Goal: Task Accomplishment & Management: Use online tool/utility

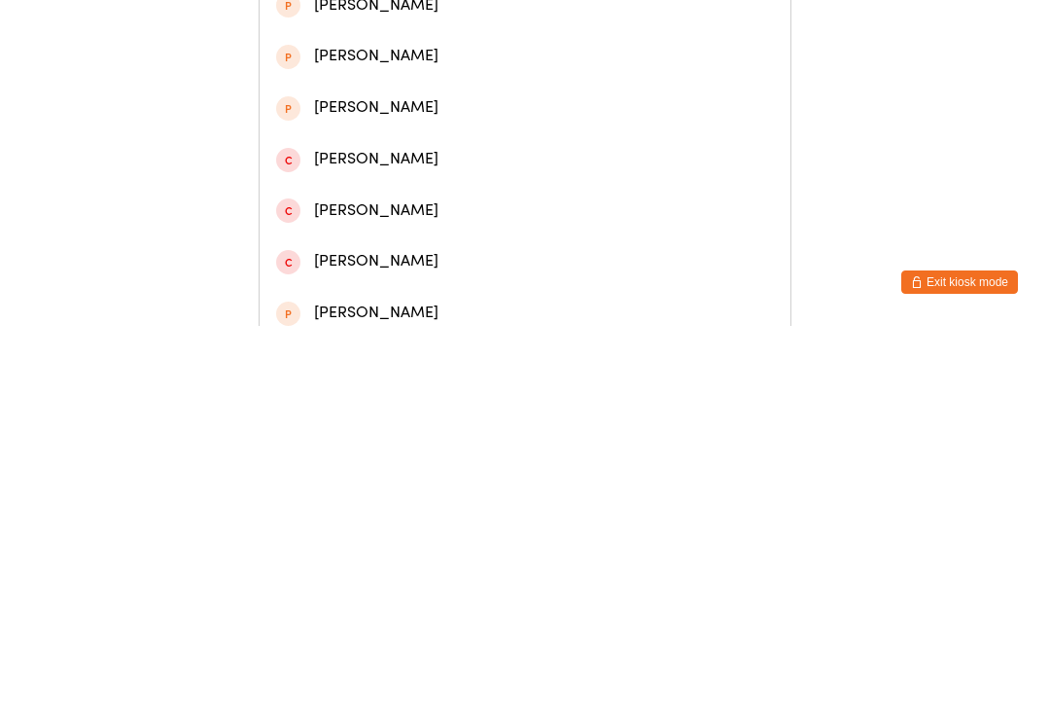
type input "Southall"
click at [311, 207] on div "[PERSON_NAME]" at bounding box center [525, 194] width 498 height 26
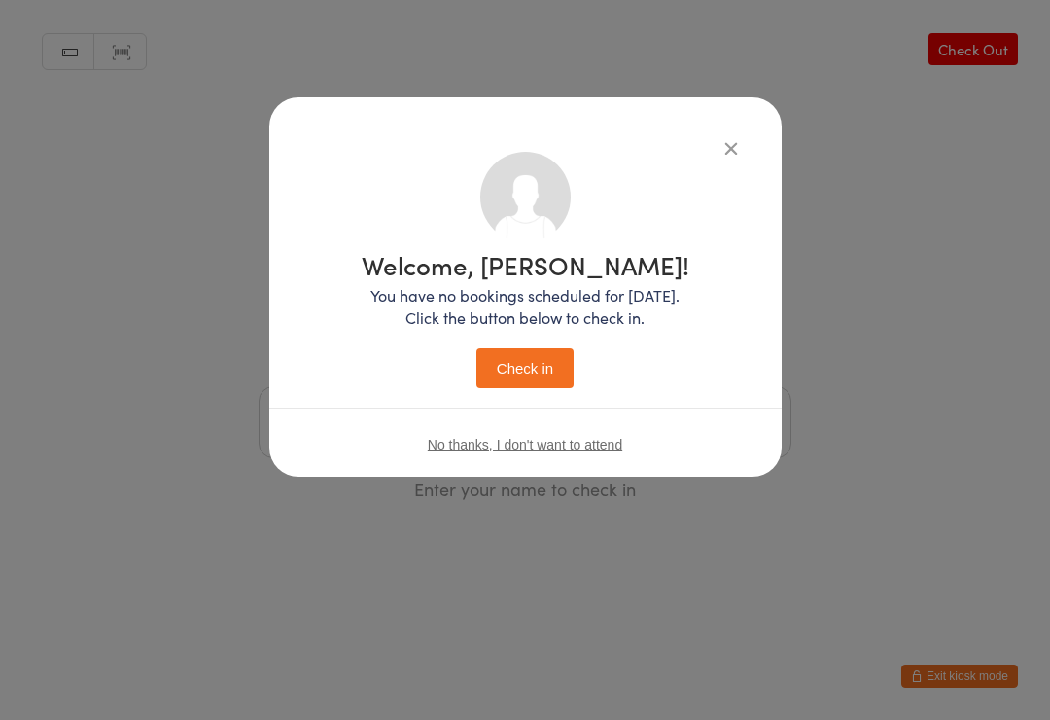
click at [504, 363] on button "Check in" at bounding box center [525, 368] width 97 height 40
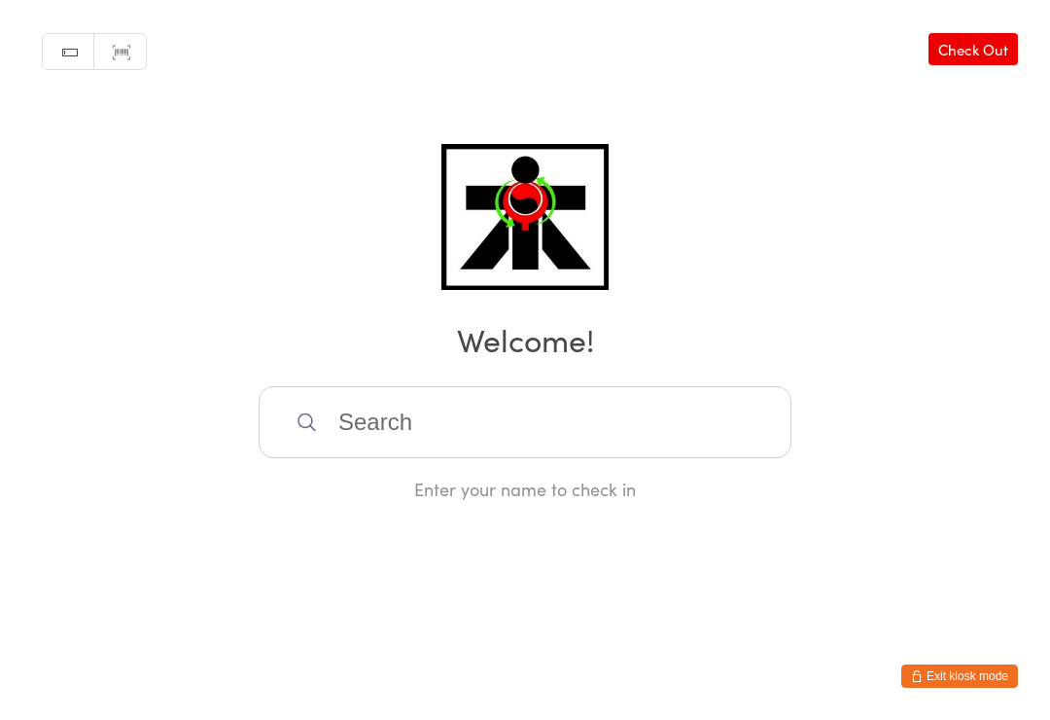
click at [700, 430] on input "search" at bounding box center [525, 422] width 533 height 72
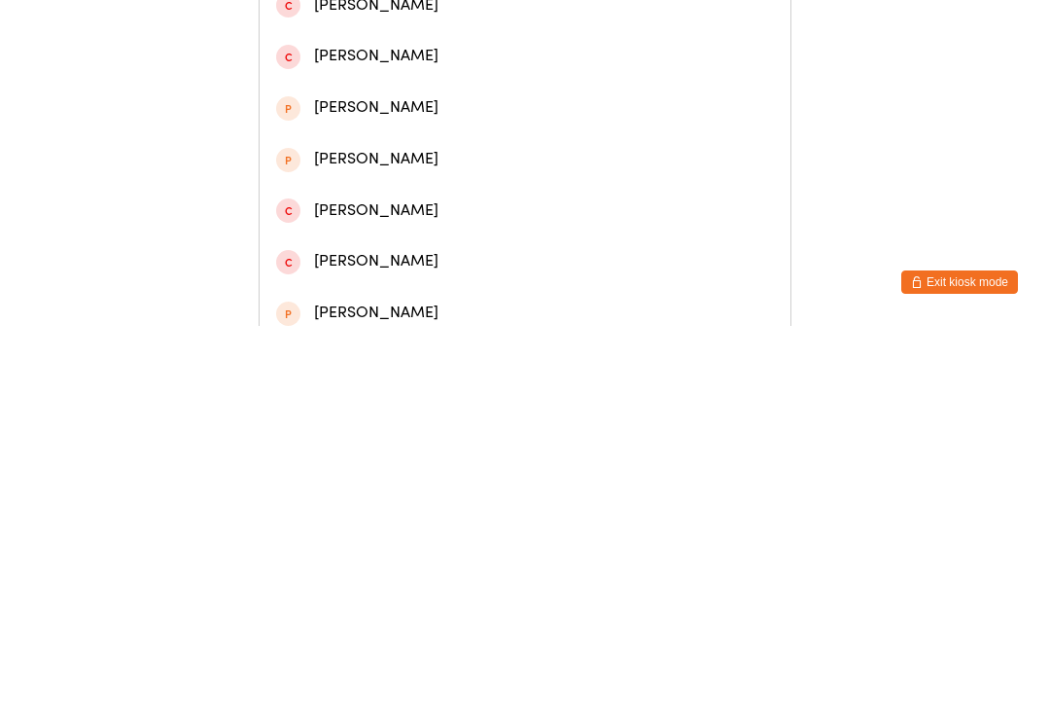
type input "Jayden"
click at [413, 256] on div "[PERSON_NAME]" at bounding box center [525, 244] width 498 height 26
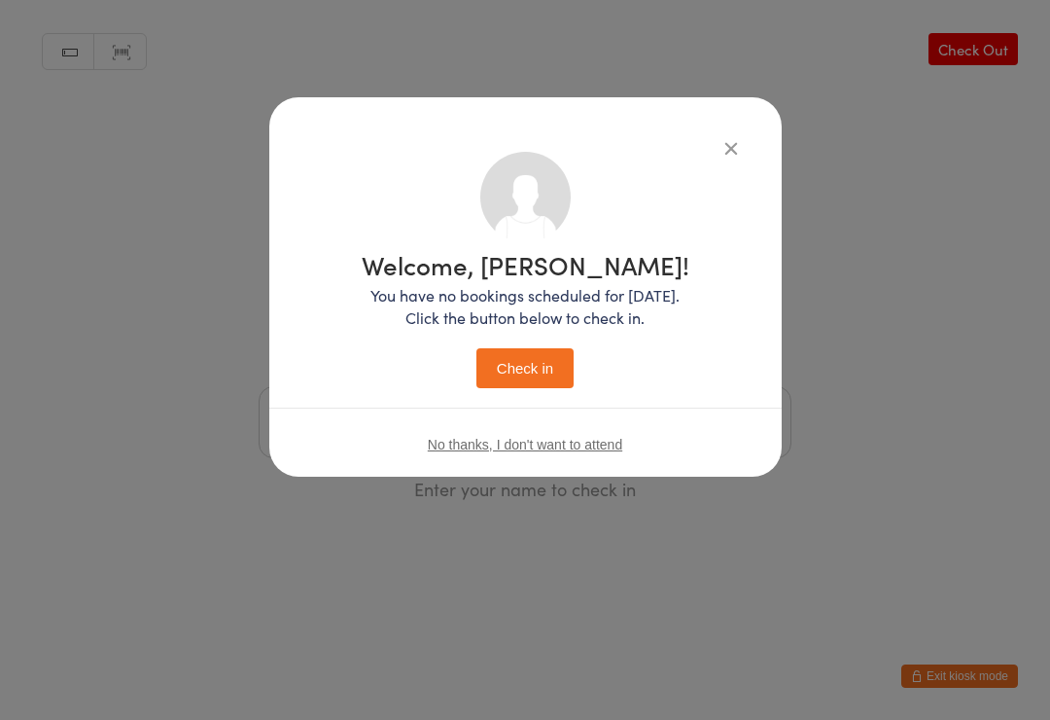
click at [555, 376] on button "Check in" at bounding box center [525, 368] width 97 height 40
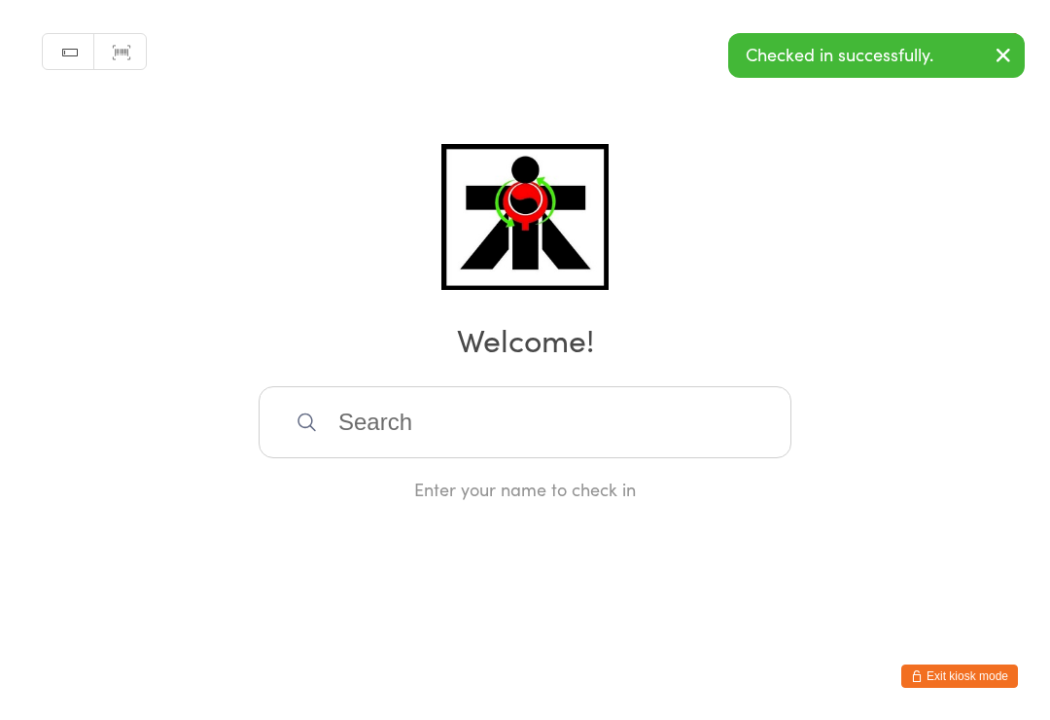
click at [385, 406] on input "search" at bounding box center [525, 422] width 533 height 72
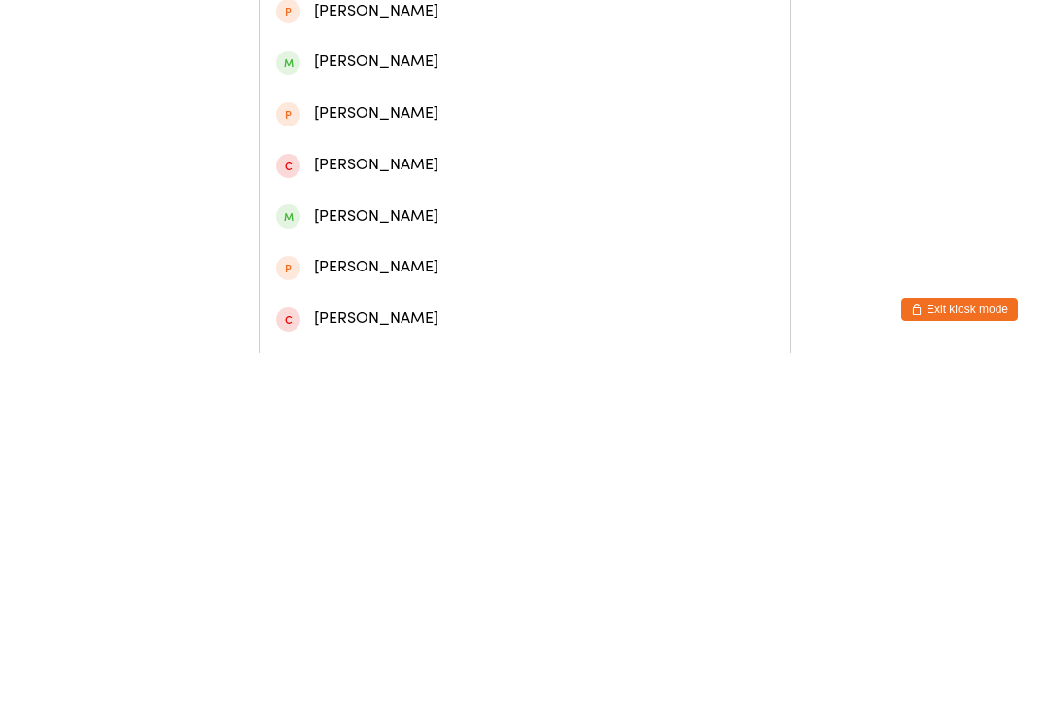
scroll to position [232, 0]
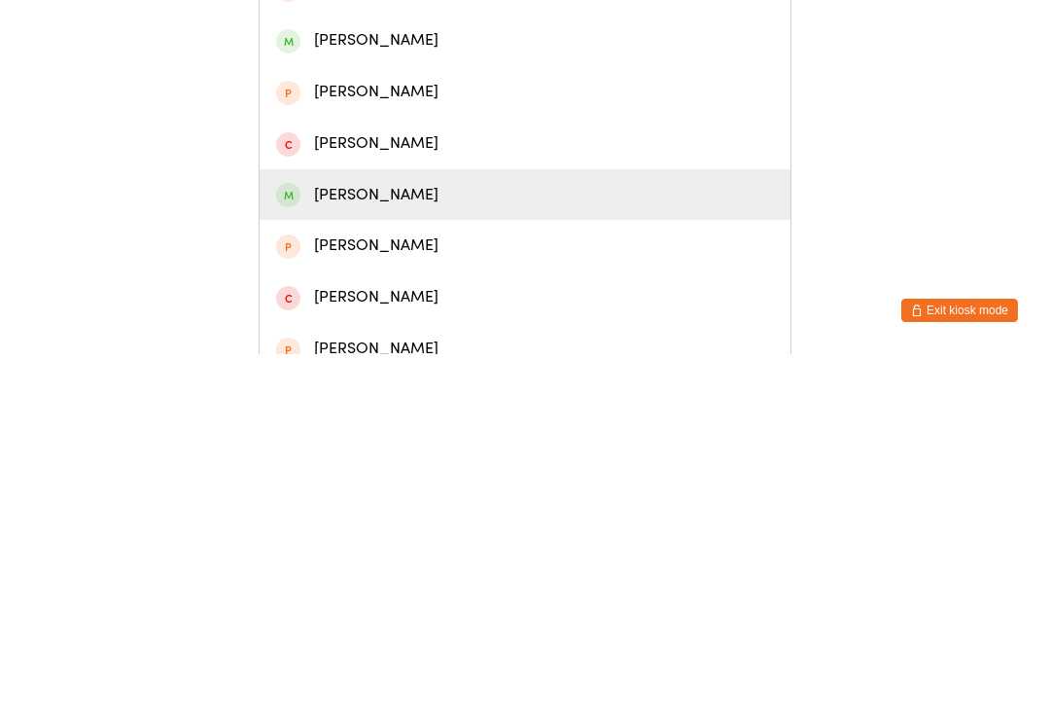
type input "[PERSON_NAME]"
click at [445, 548] on div "[PERSON_NAME]" at bounding box center [525, 561] width 498 height 26
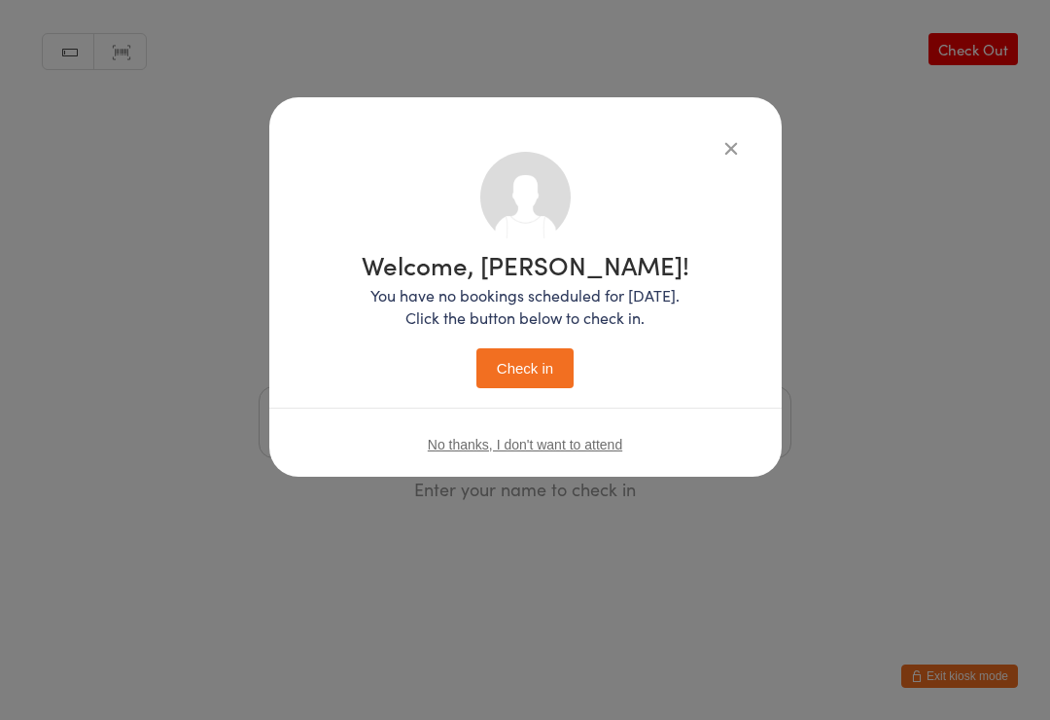
click at [550, 371] on button "Check in" at bounding box center [525, 368] width 97 height 40
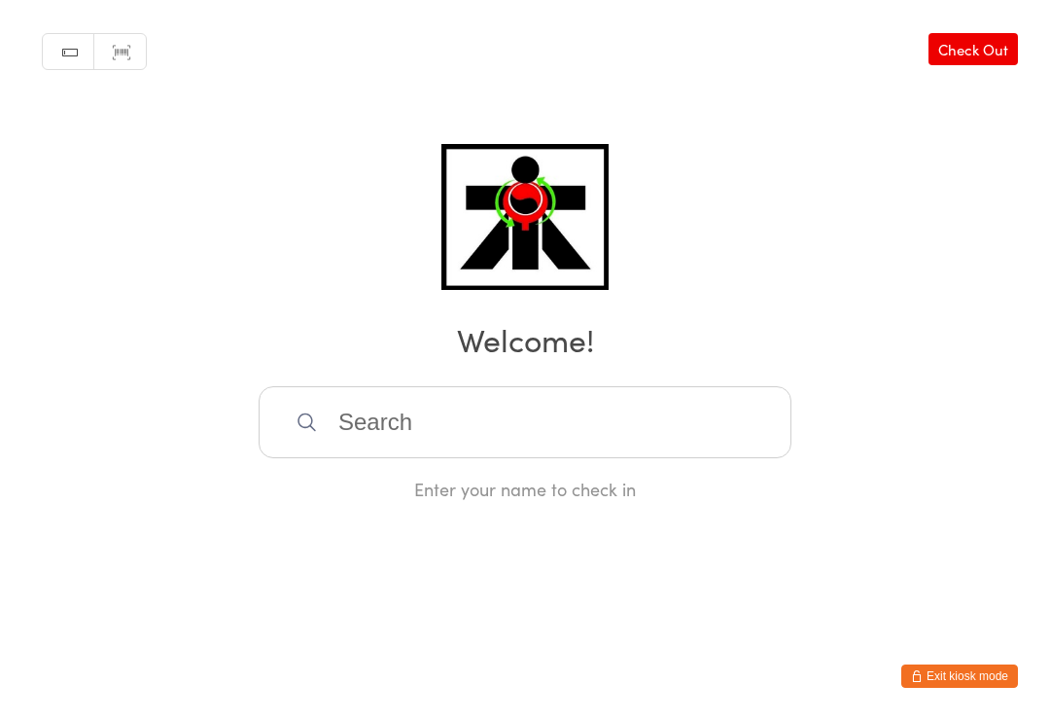
click at [552, 423] on input "search" at bounding box center [525, 422] width 533 height 72
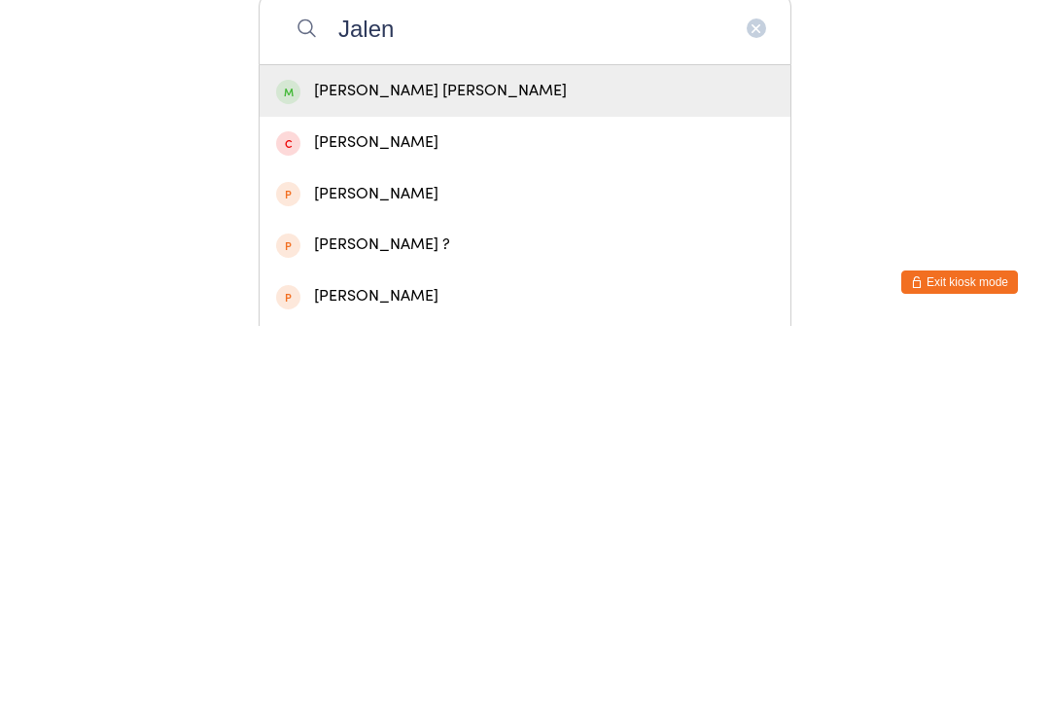
type input "Jalen"
click at [338, 472] on div "[PERSON_NAME] [PERSON_NAME]" at bounding box center [525, 485] width 498 height 26
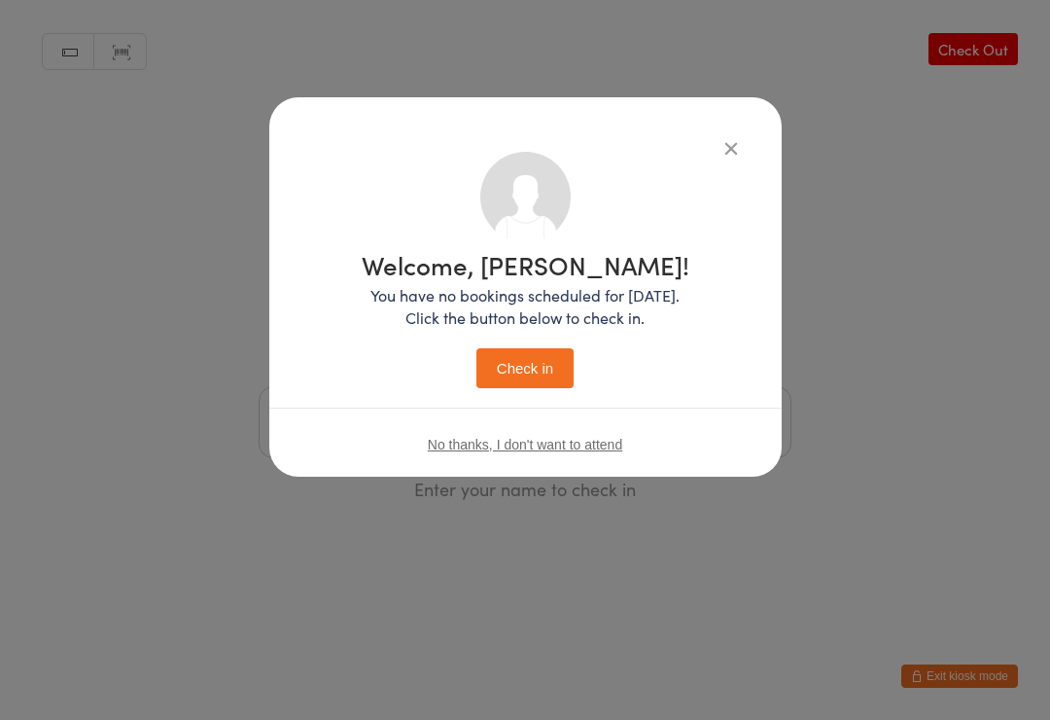
click at [507, 355] on button "Check in" at bounding box center [525, 368] width 97 height 40
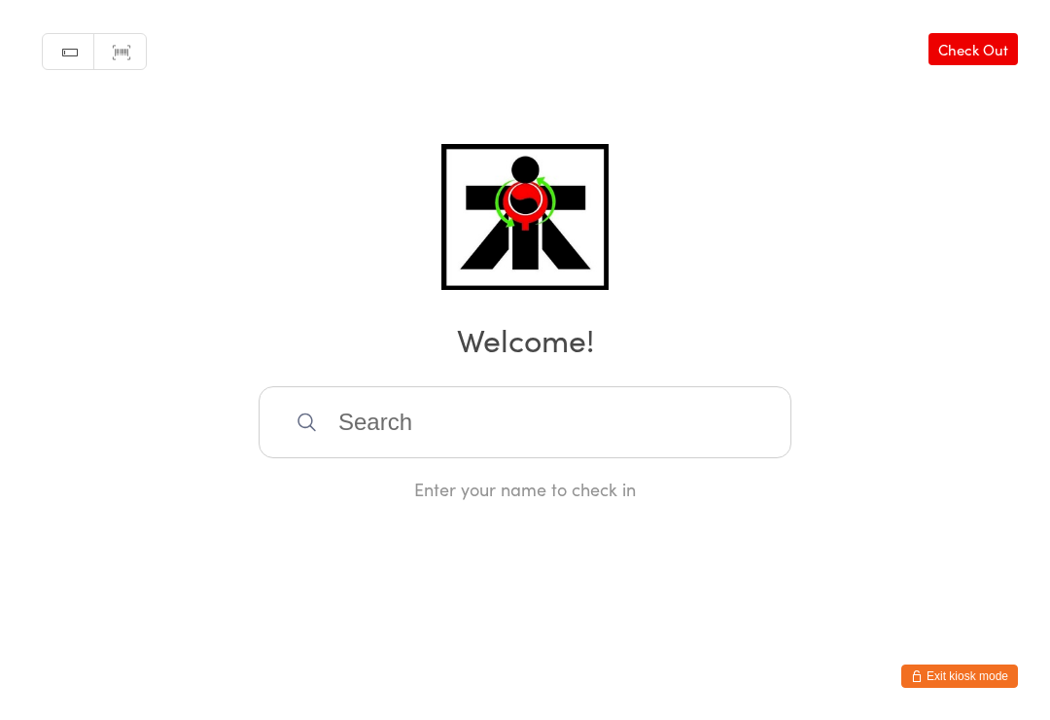
click at [400, 451] on input "search" at bounding box center [525, 422] width 533 height 72
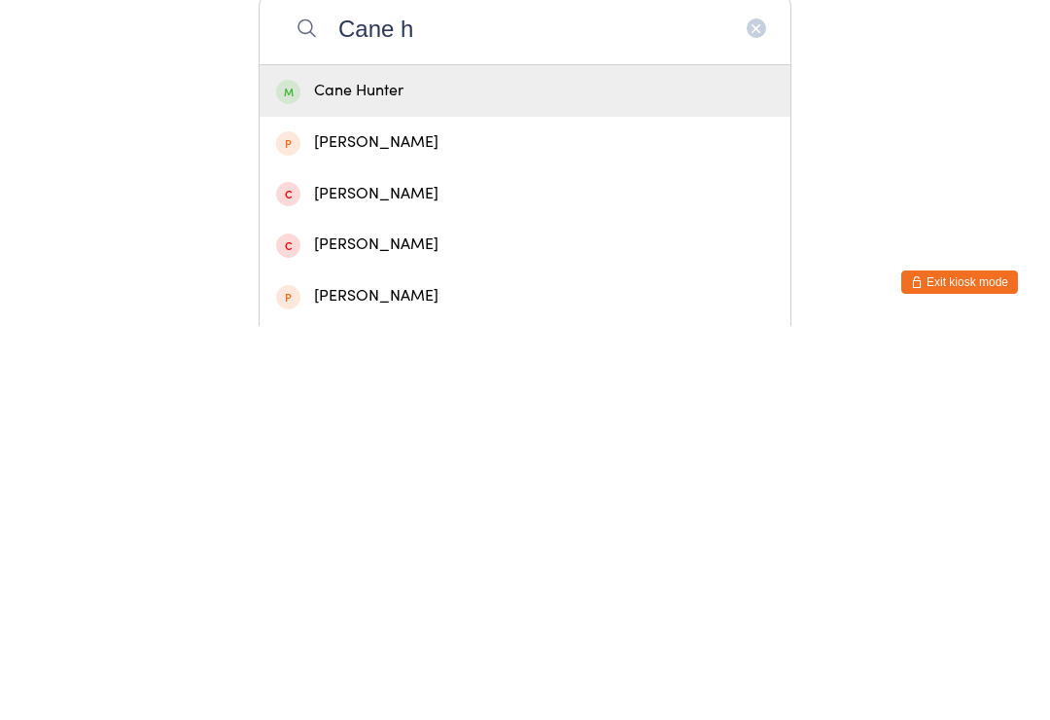
type input "Cane h"
click at [319, 472] on div "Cane Hunter" at bounding box center [525, 485] width 498 height 26
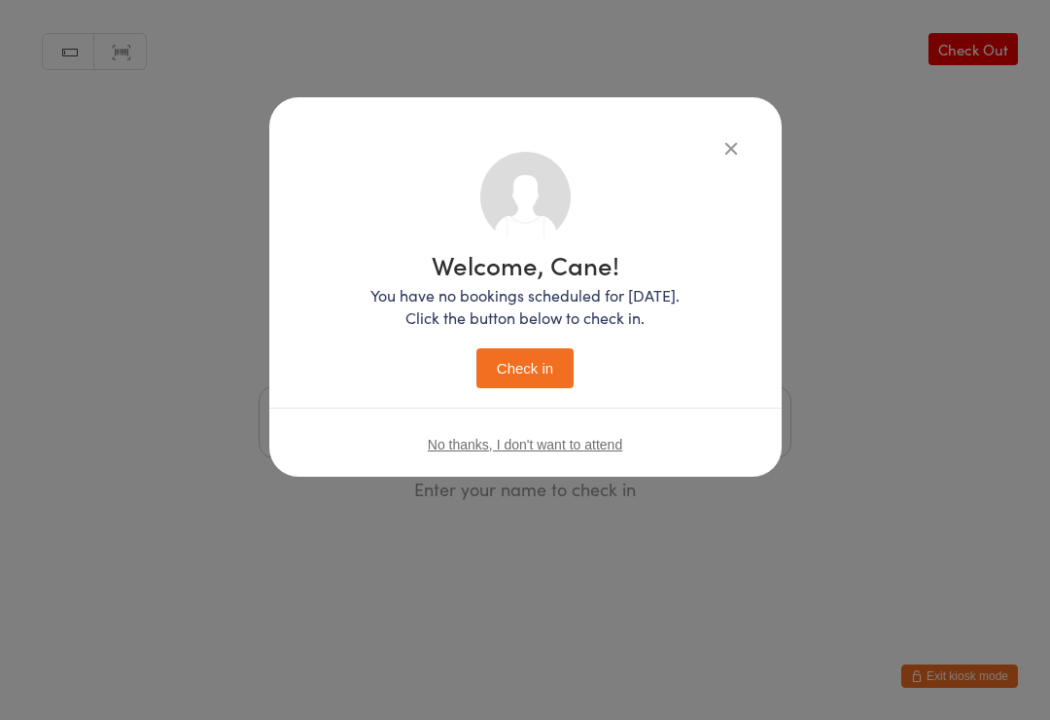
click at [524, 365] on button "Check in" at bounding box center [525, 368] width 97 height 40
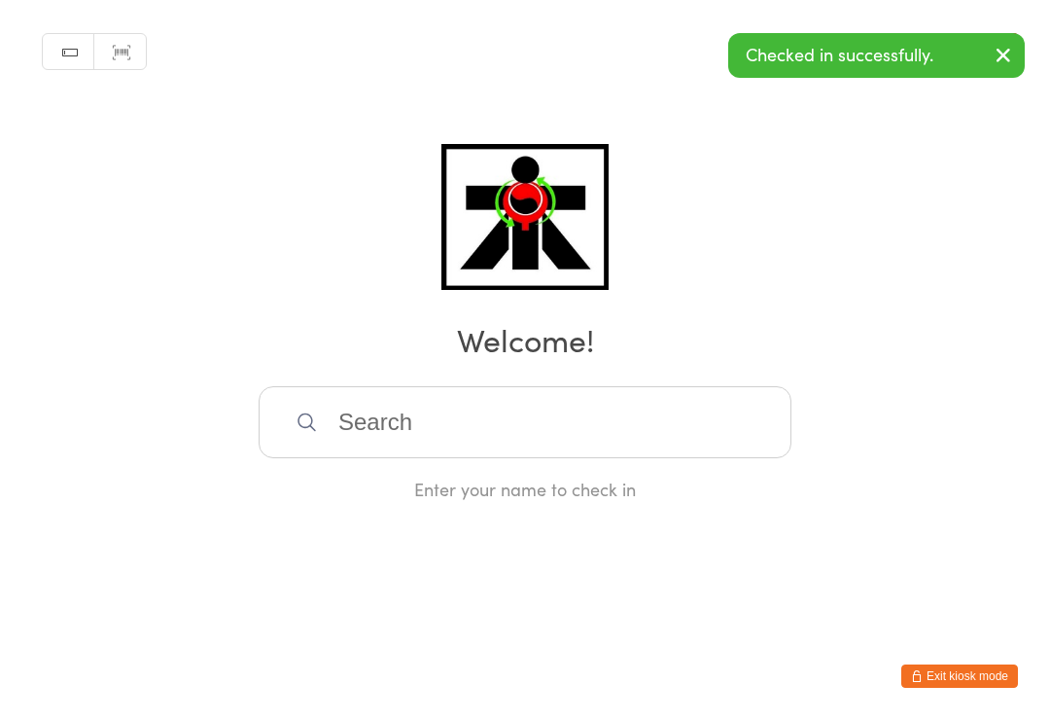
click at [170, 282] on div "Manual search Scanner input Check Out Welcome! Enter your name to check in" at bounding box center [525, 250] width 1050 height 501
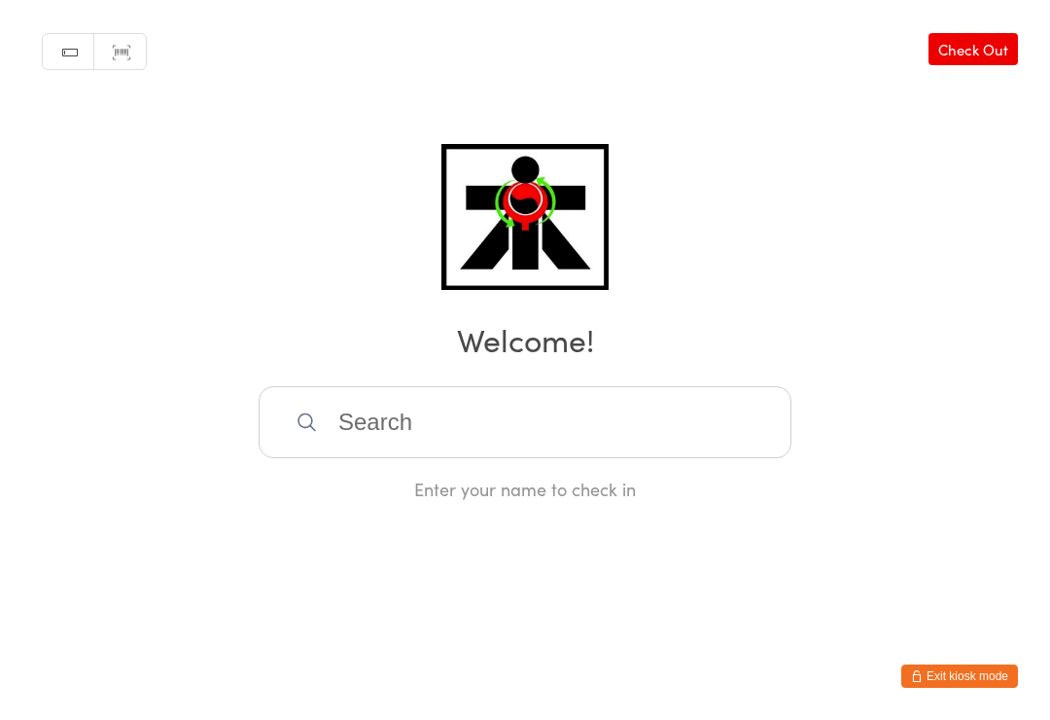
click at [371, 429] on input "search" at bounding box center [525, 422] width 533 height 72
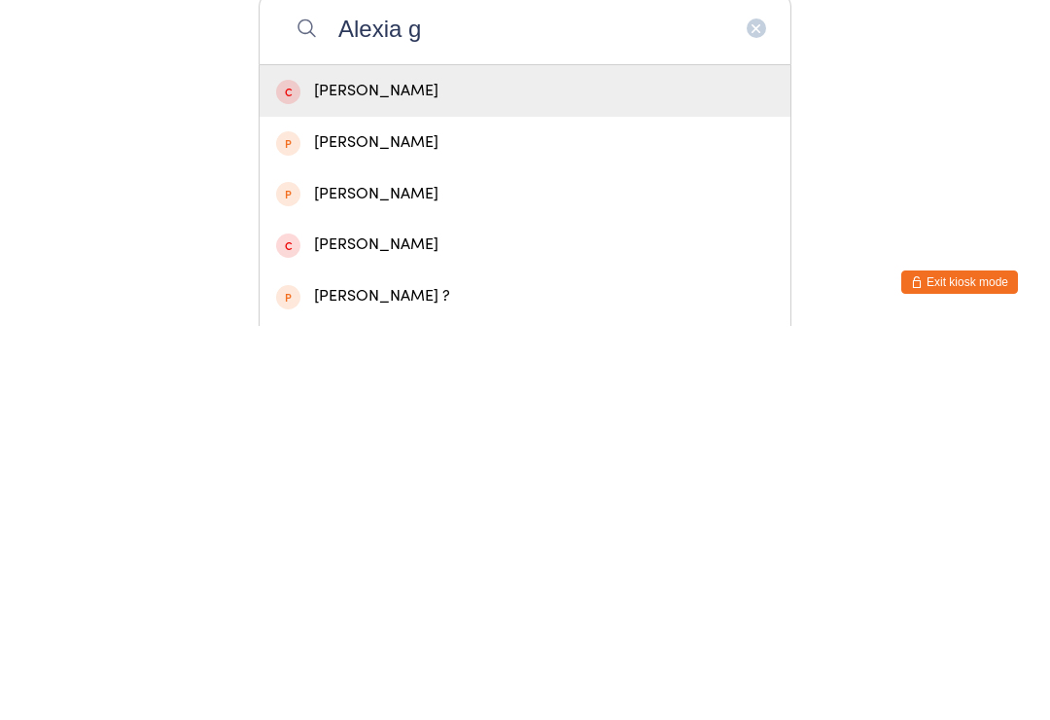
type input "Alexia g"
click at [346, 523] on div "[PERSON_NAME]" at bounding box center [525, 536] width 498 height 26
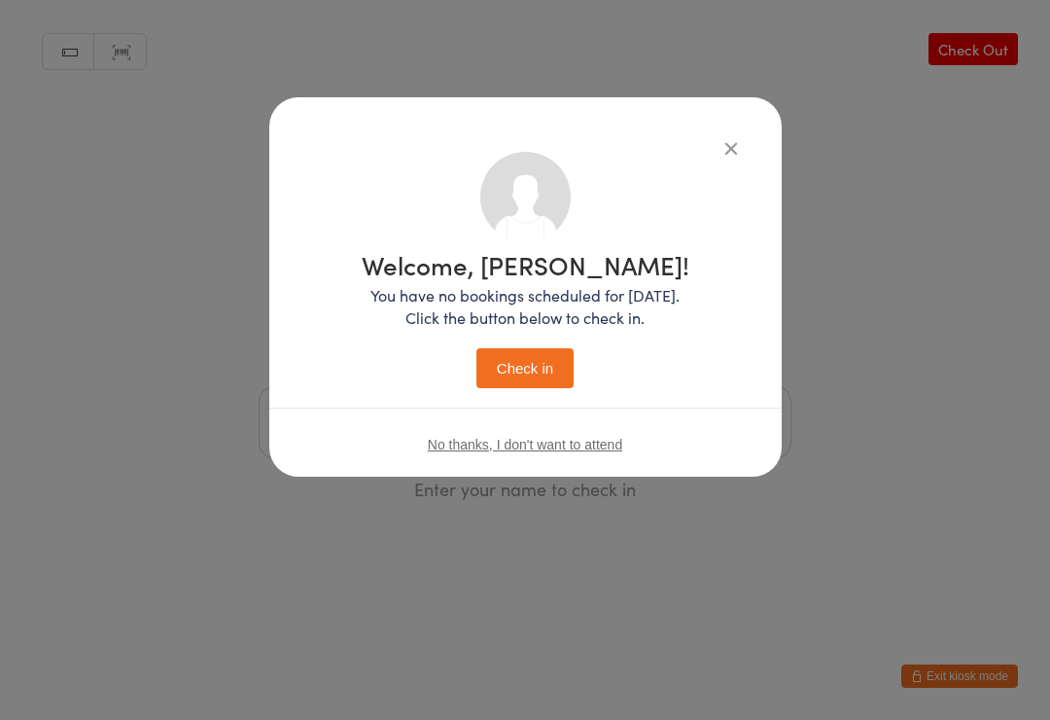
click at [512, 367] on button "Check in" at bounding box center [525, 368] width 97 height 40
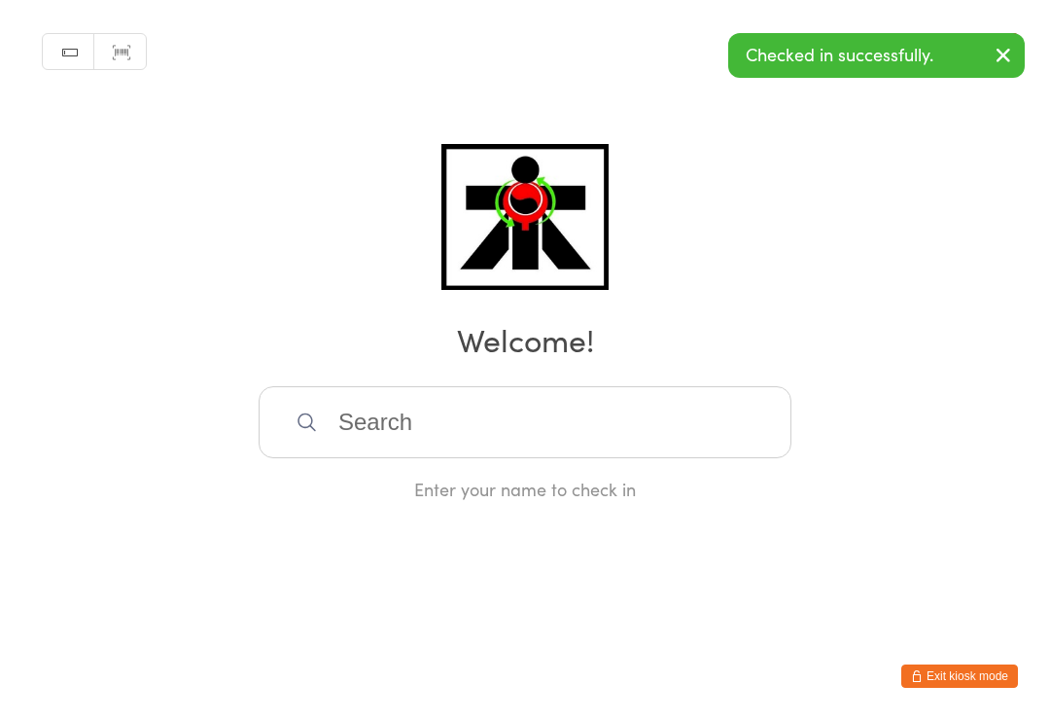
click at [371, 433] on input "search" at bounding box center [525, 422] width 533 height 72
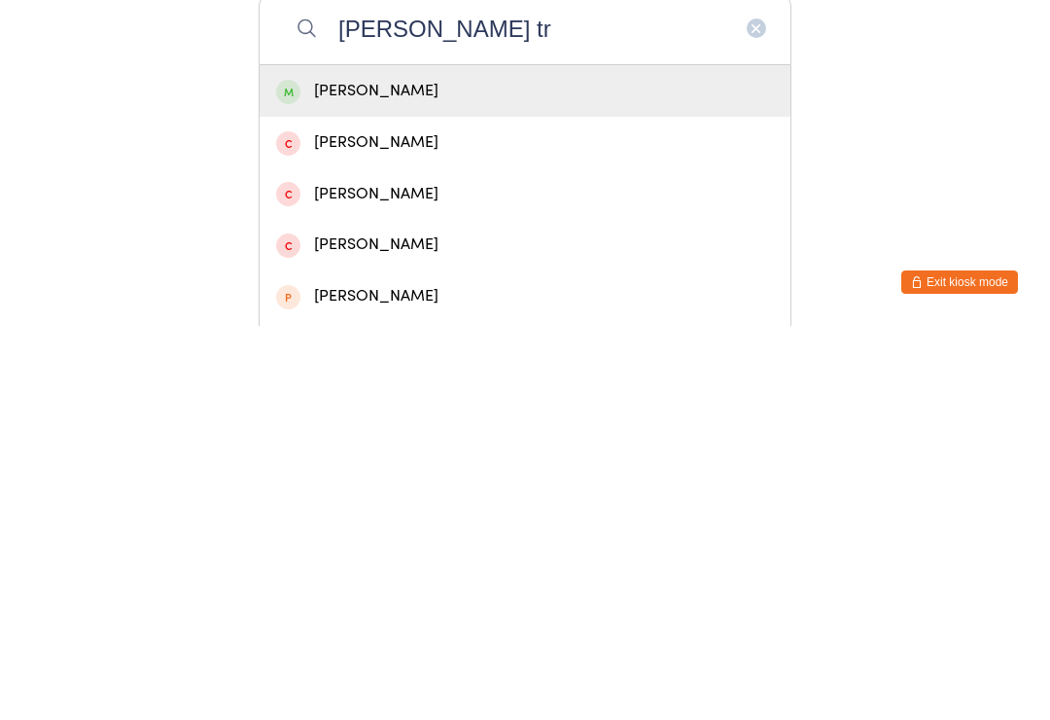
type input "[PERSON_NAME] tr"
click at [437, 472] on div "[PERSON_NAME]" at bounding box center [525, 485] width 498 height 26
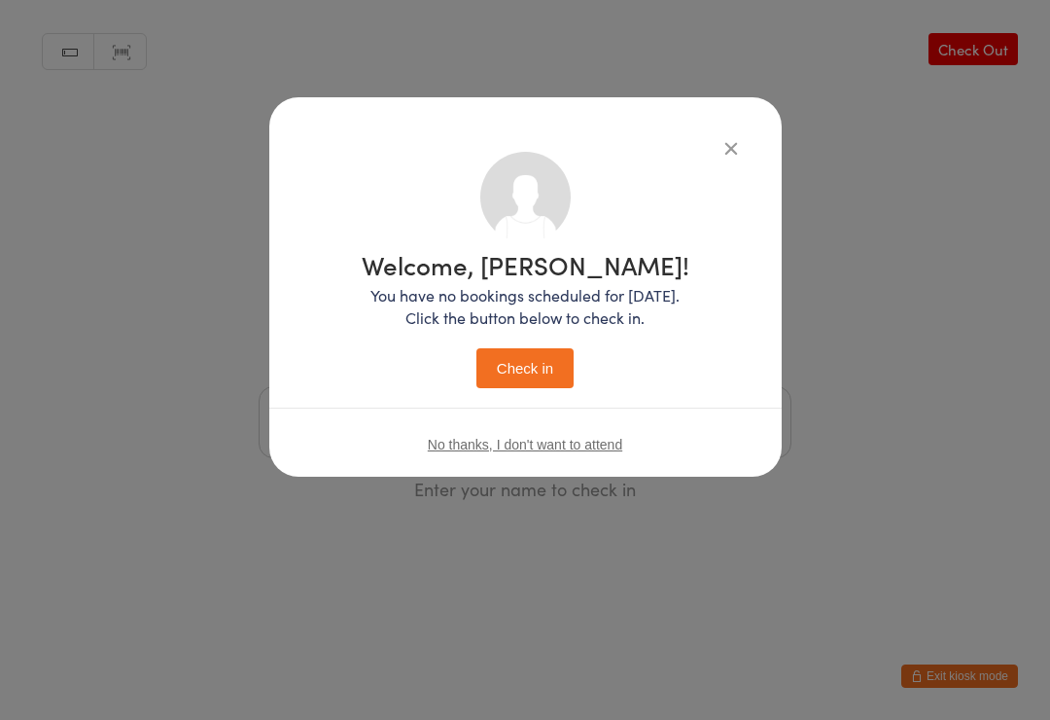
click at [530, 370] on button "Check in" at bounding box center [525, 368] width 97 height 40
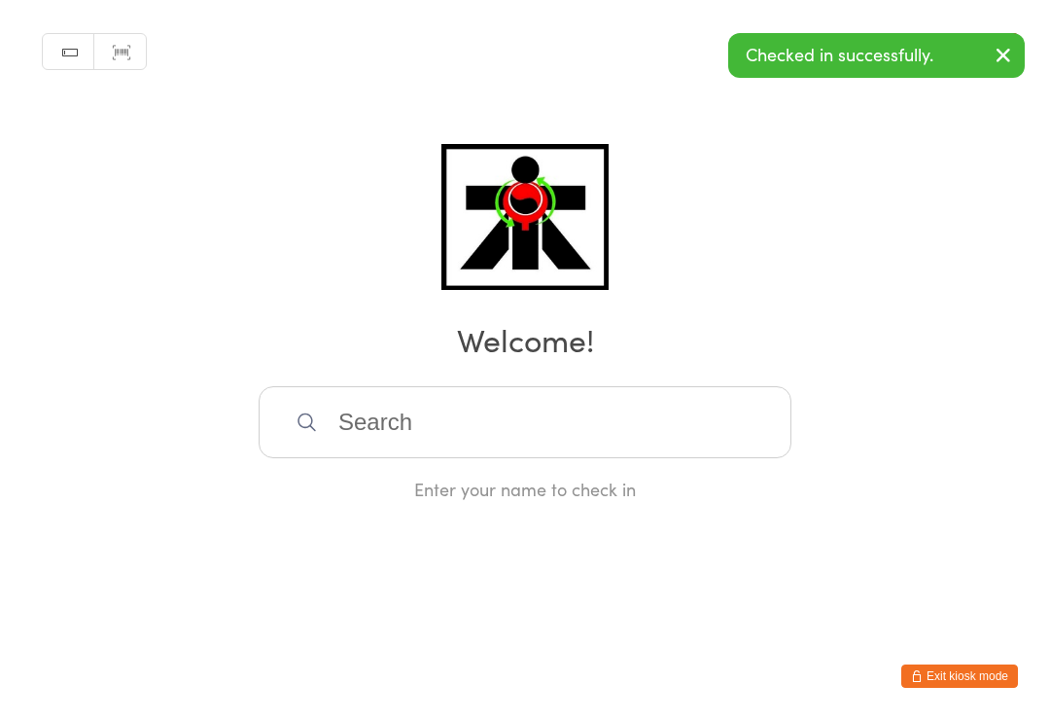
click at [452, 433] on input "search" at bounding box center [525, 422] width 533 height 72
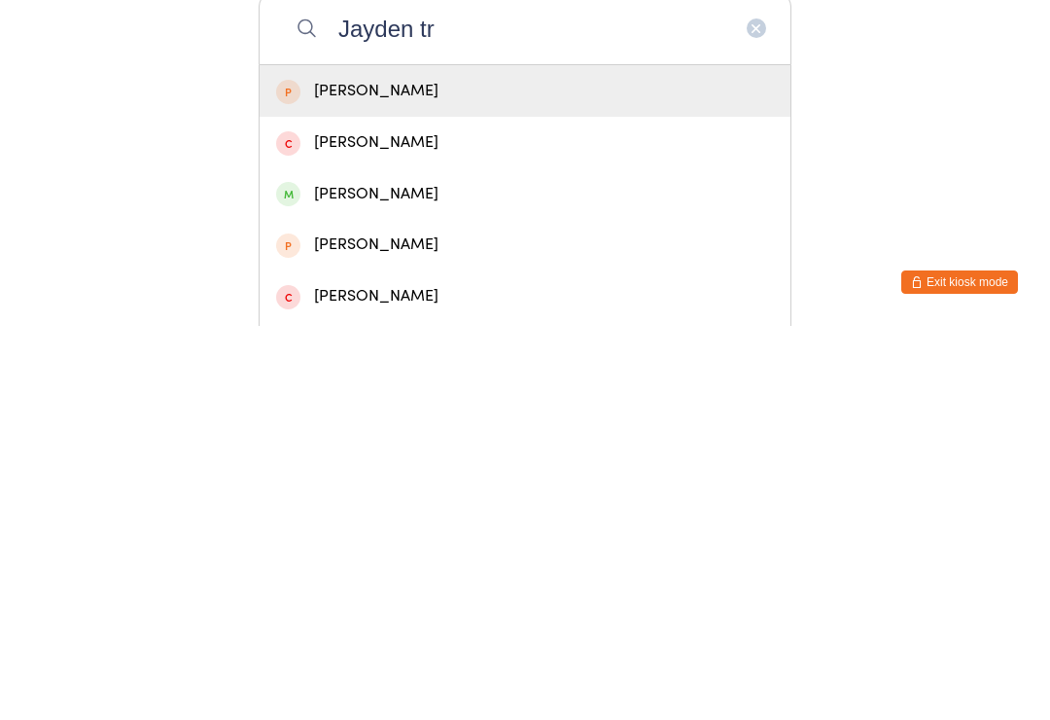
type input "Jayden tr"
click at [378, 575] on div "[PERSON_NAME]" at bounding box center [525, 588] width 498 height 26
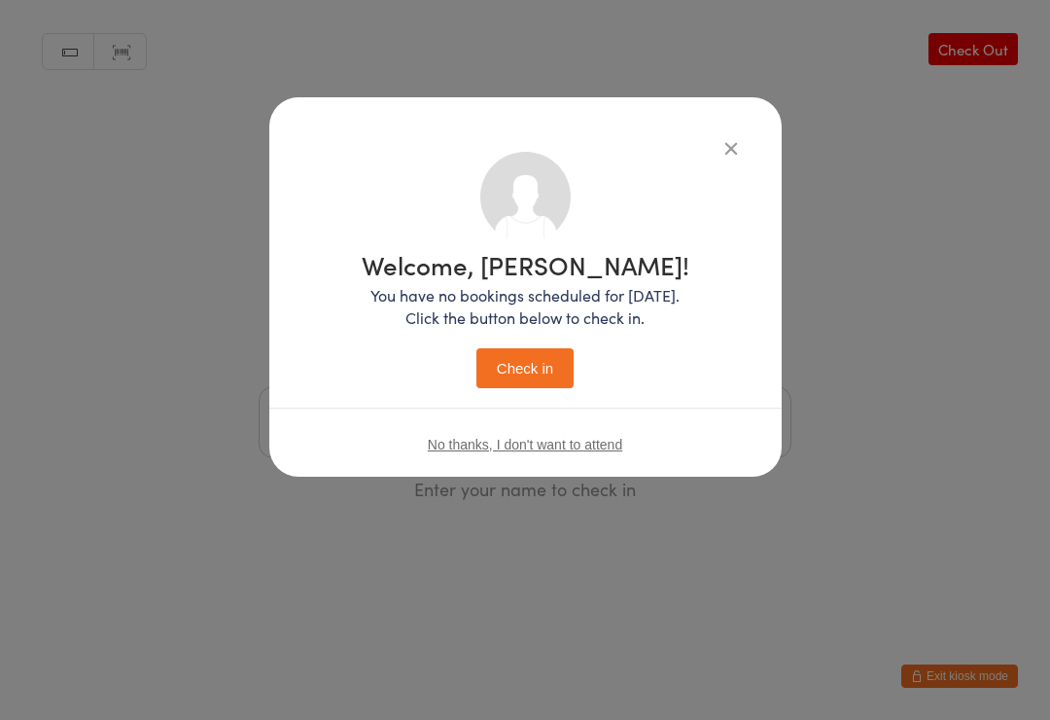
click at [515, 370] on button "Check in" at bounding box center [525, 368] width 97 height 40
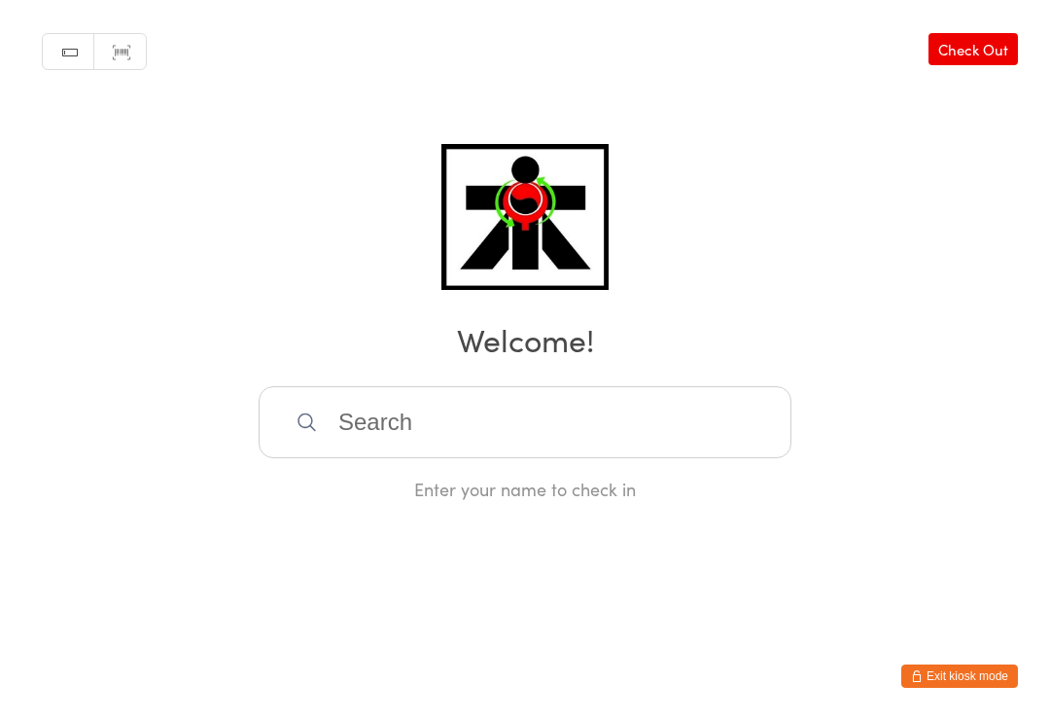
click at [576, 425] on input "search" at bounding box center [525, 422] width 533 height 72
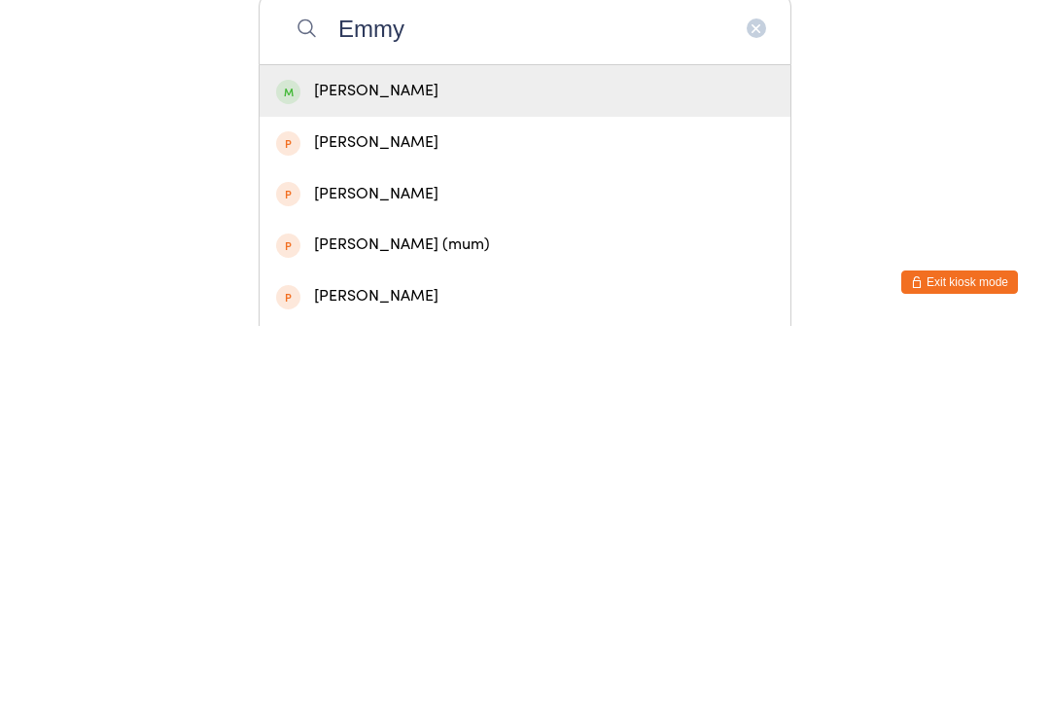
type input "Emmy"
click at [608, 472] on div "[PERSON_NAME]" at bounding box center [525, 485] width 498 height 26
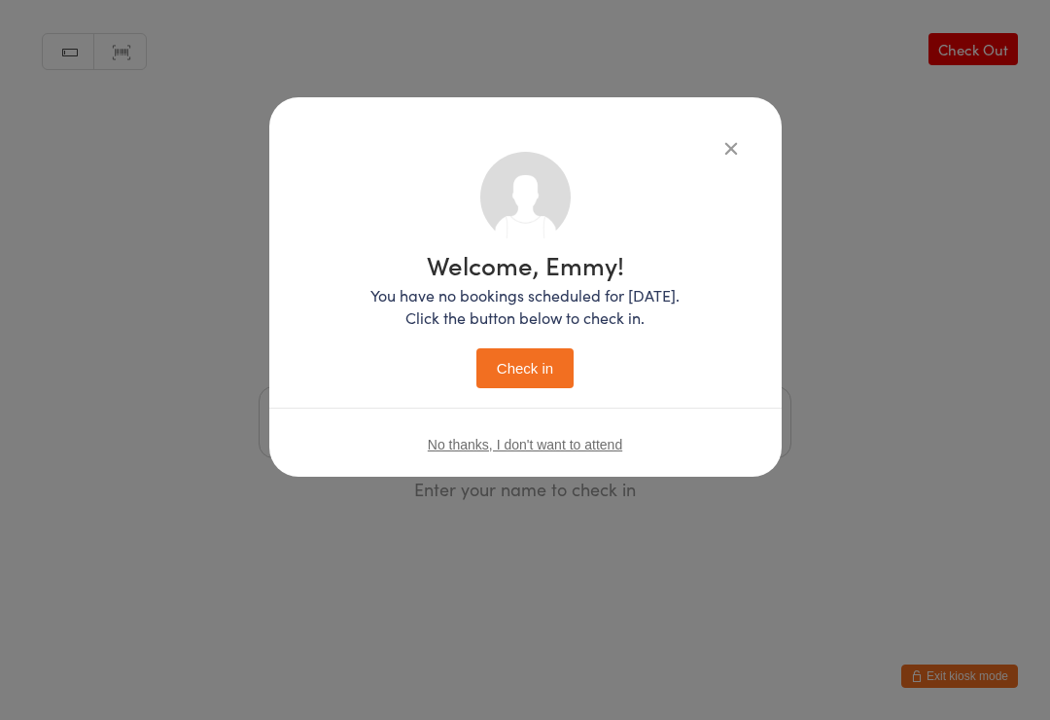
click at [528, 357] on button "Check in" at bounding box center [525, 368] width 97 height 40
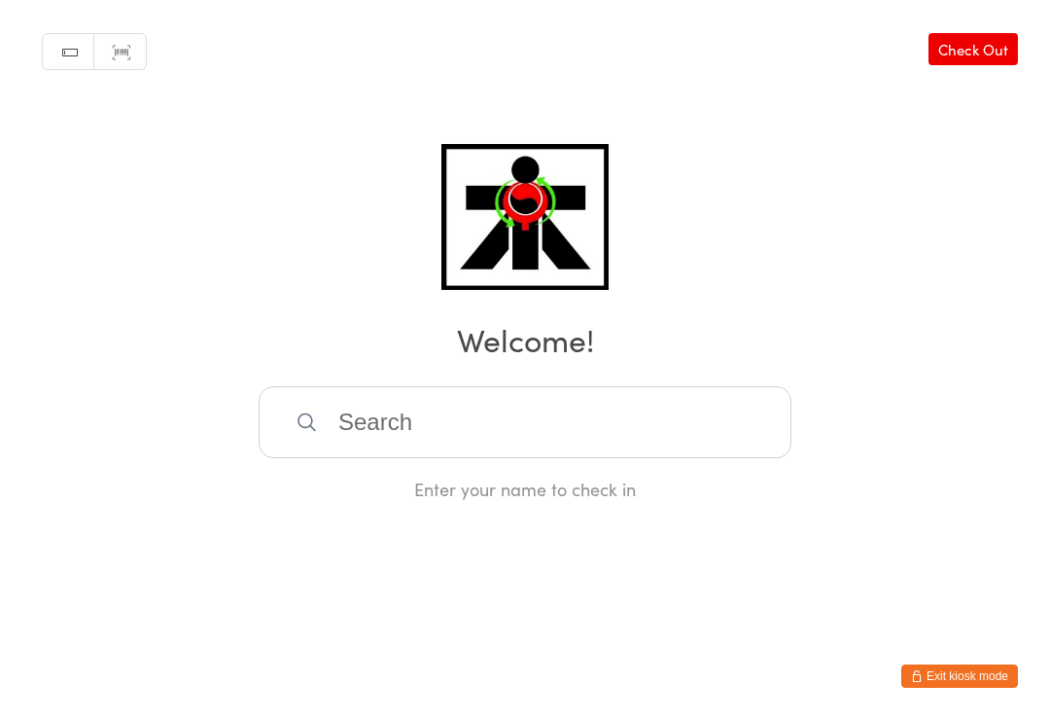
click at [480, 417] on input "search" at bounding box center [525, 422] width 533 height 72
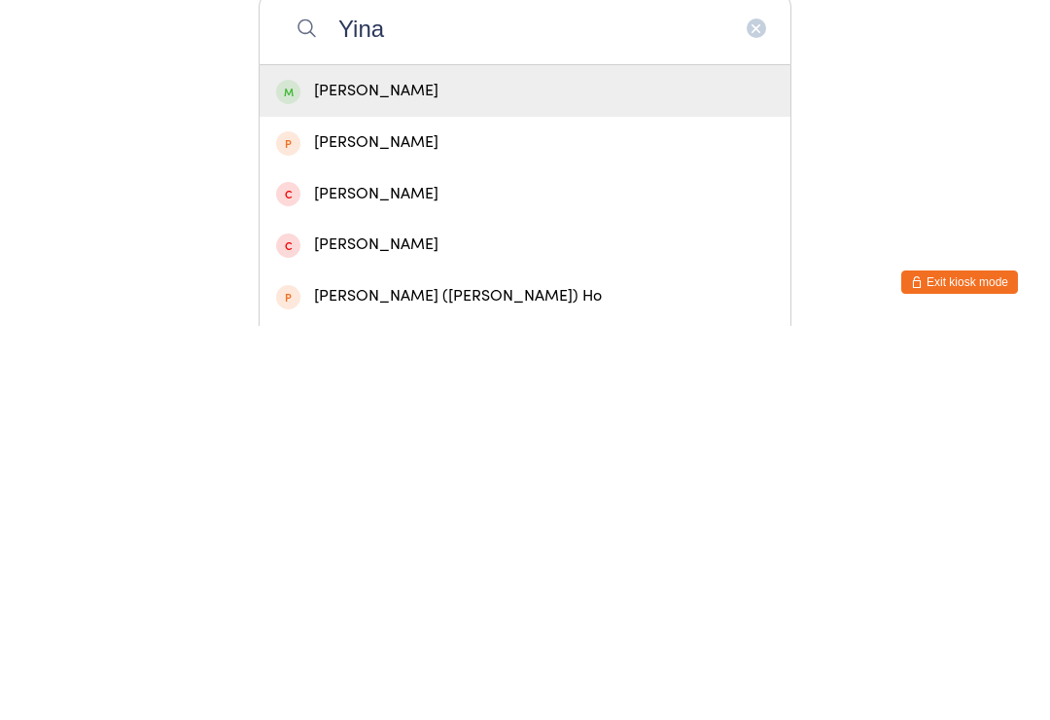
type input "Yina"
click at [398, 472] on div "[PERSON_NAME]" at bounding box center [525, 485] width 498 height 26
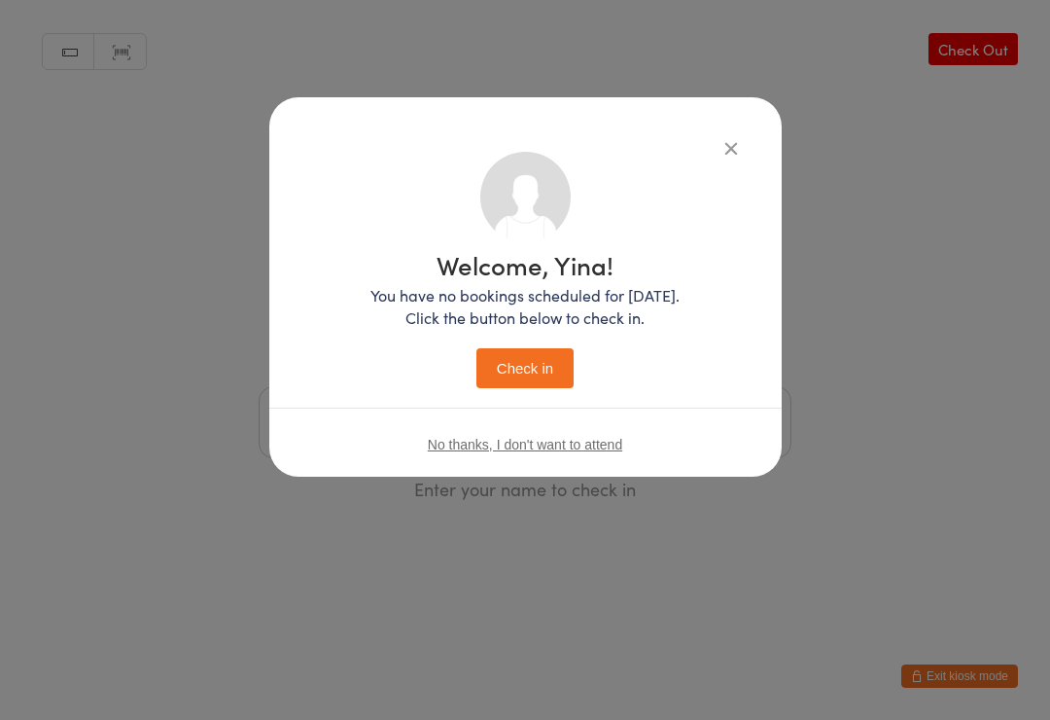
click at [510, 363] on button "Check in" at bounding box center [525, 368] width 97 height 40
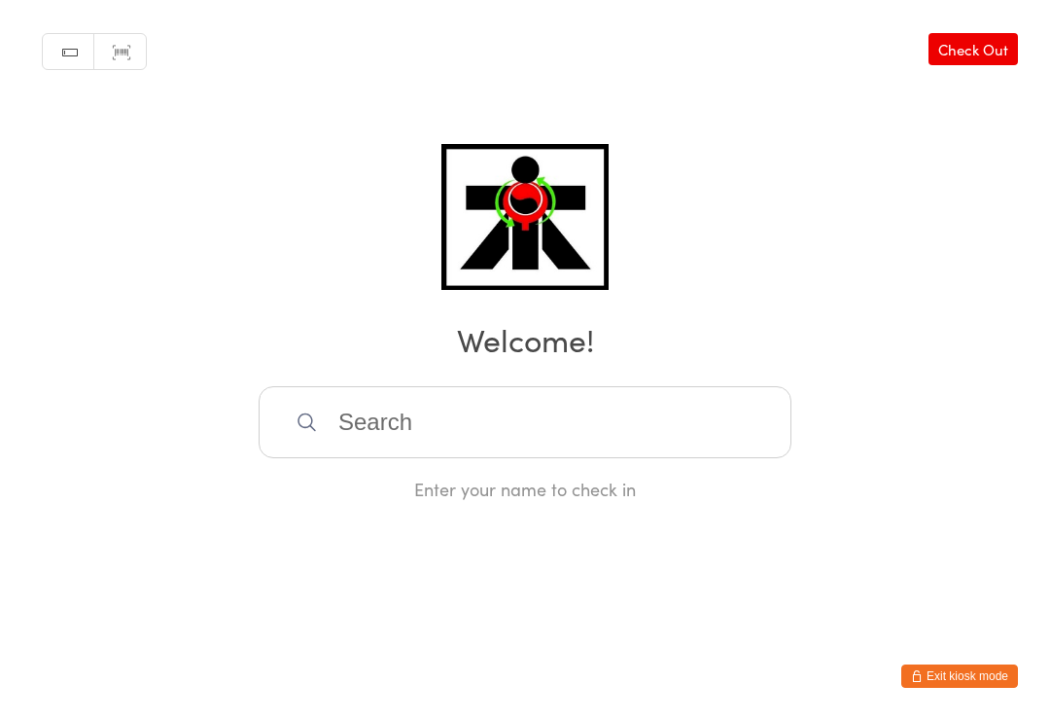
click at [386, 458] on input "search" at bounding box center [525, 422] width 533 height 72
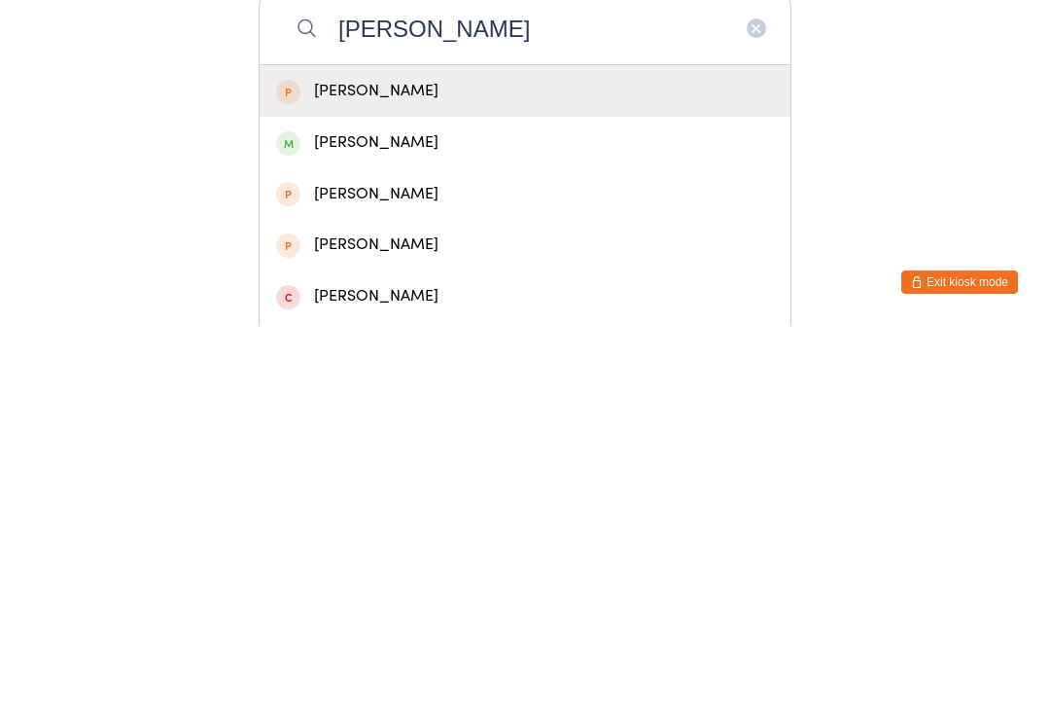
type input "[PERSON_NAME]"
click at [453, 523] on div "[PERSON_NAME]" at bounding box center [525, 536] width 498 height 26
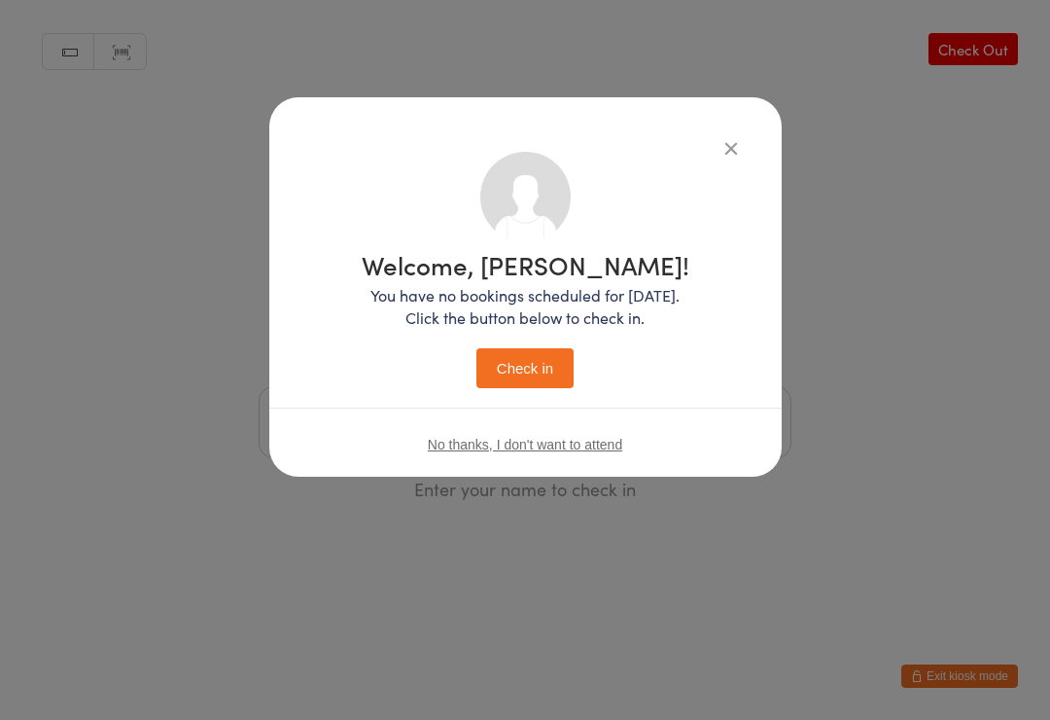
click at [502, 365] on button "Check in" at bounding box center [525, 368] width 97 height 40
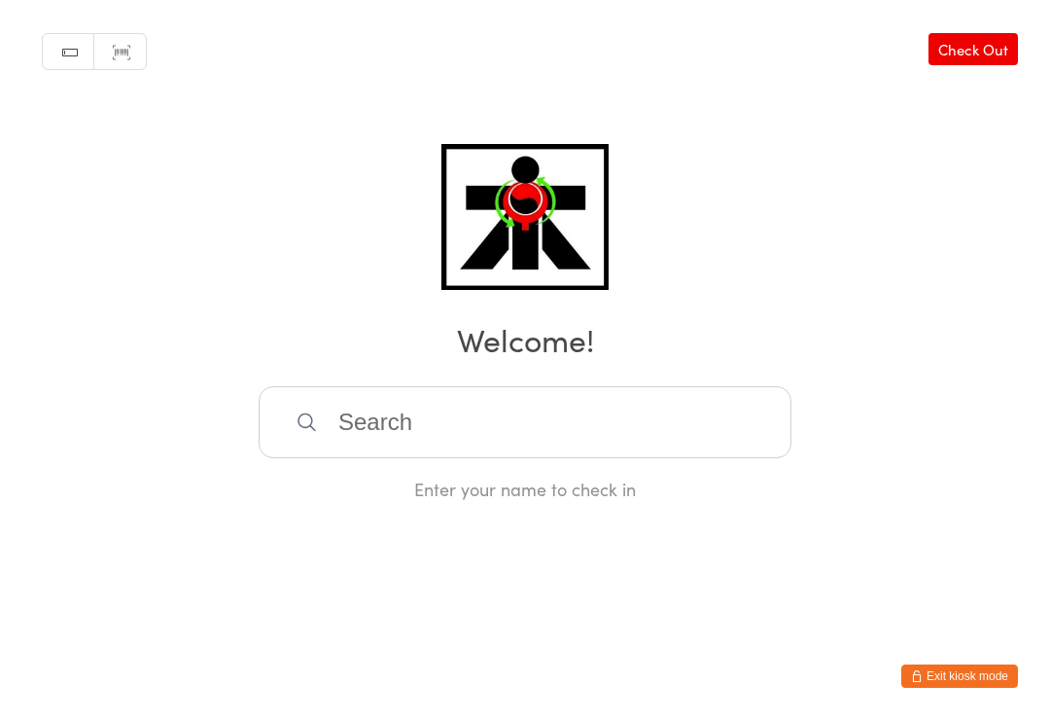
click at [674, 436] on input "search" at bounding box center [525, 422] width 533 height 72
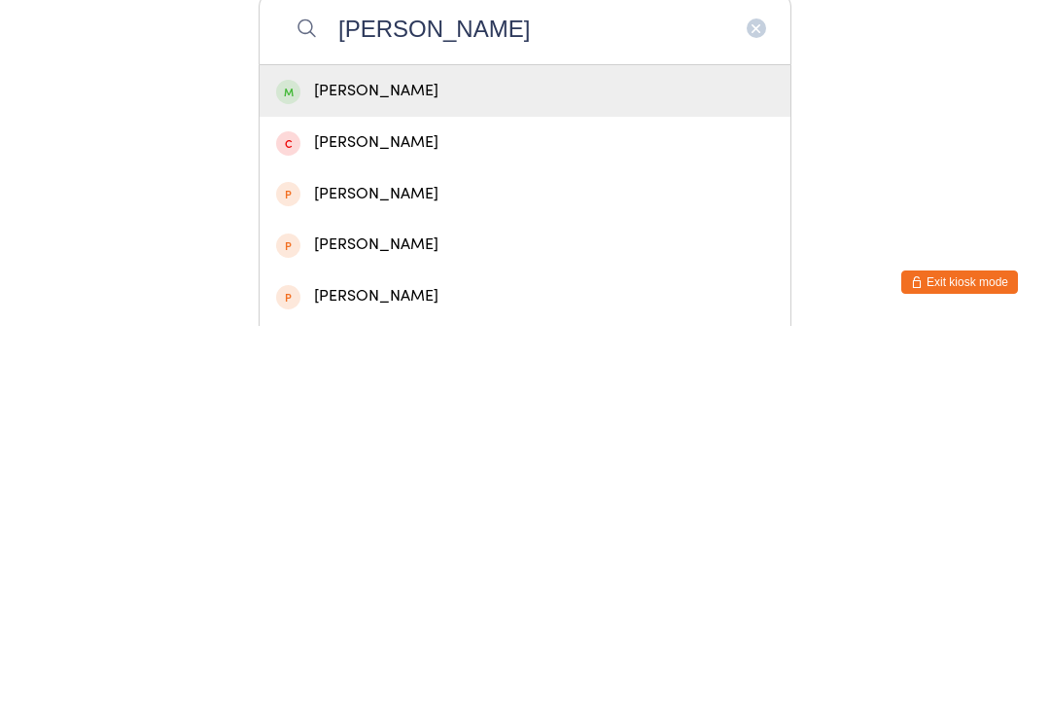
type input "[PERSON_NAME]"
click at [515, 459] on div "[PERSON_NAME]" at bounding box center [525, 485] width 531 height 52
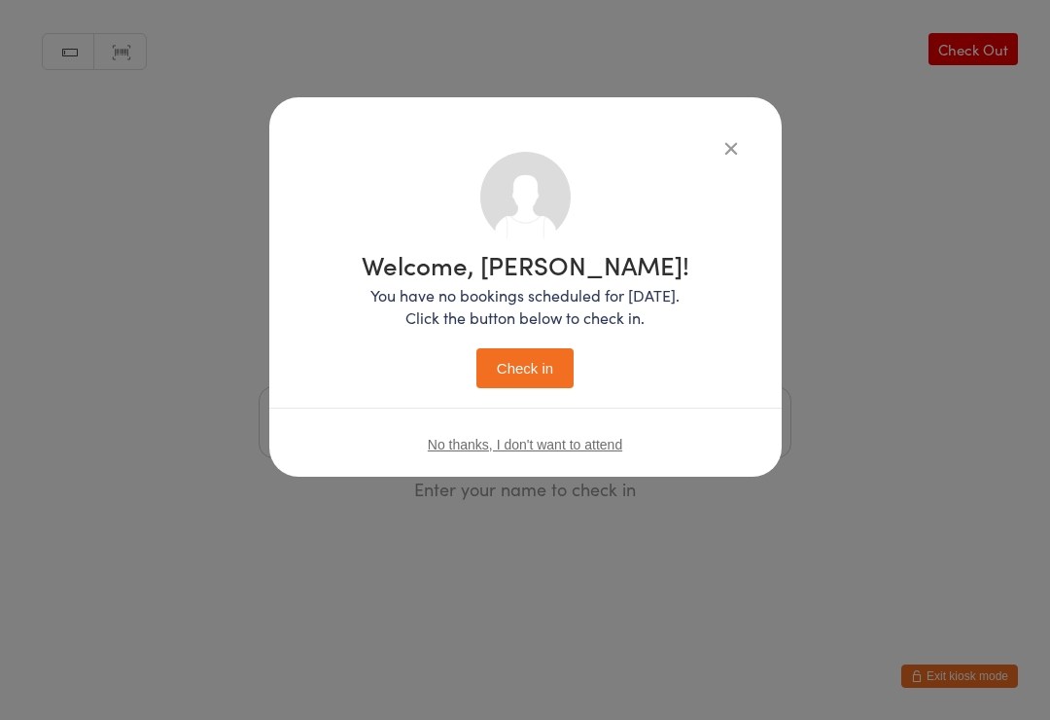
click at [547, 382] on button "Check in" at bounding box center [525, 368] width 97 height 40
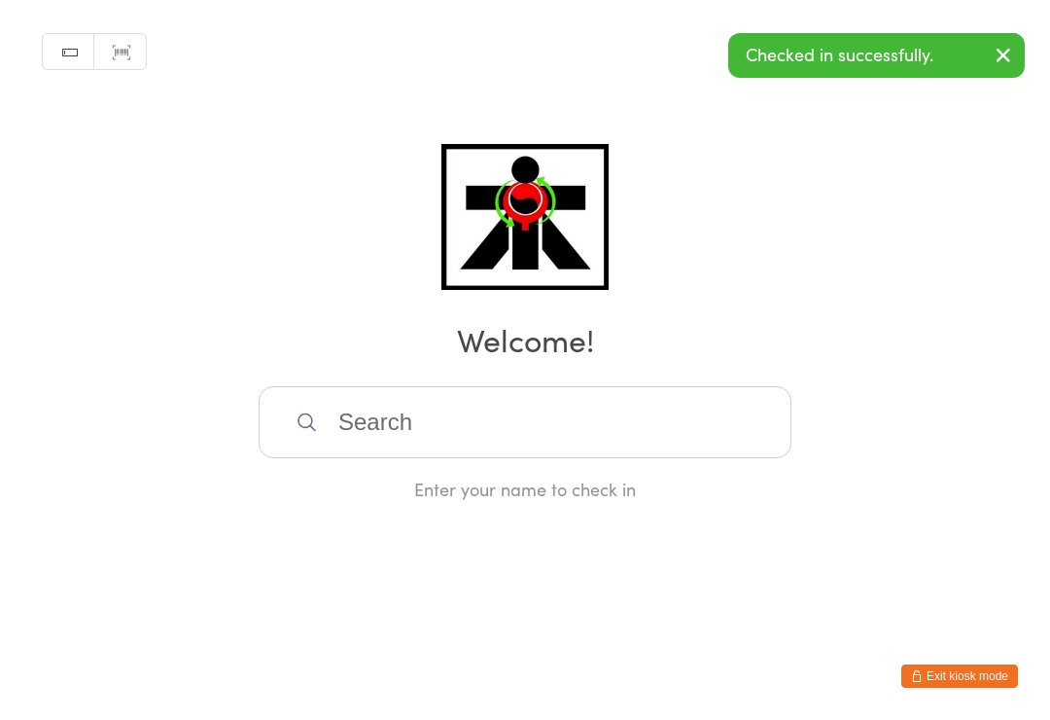
click at [571, 432] on input "search" at bounding box center [525, 422] width 533 height 72
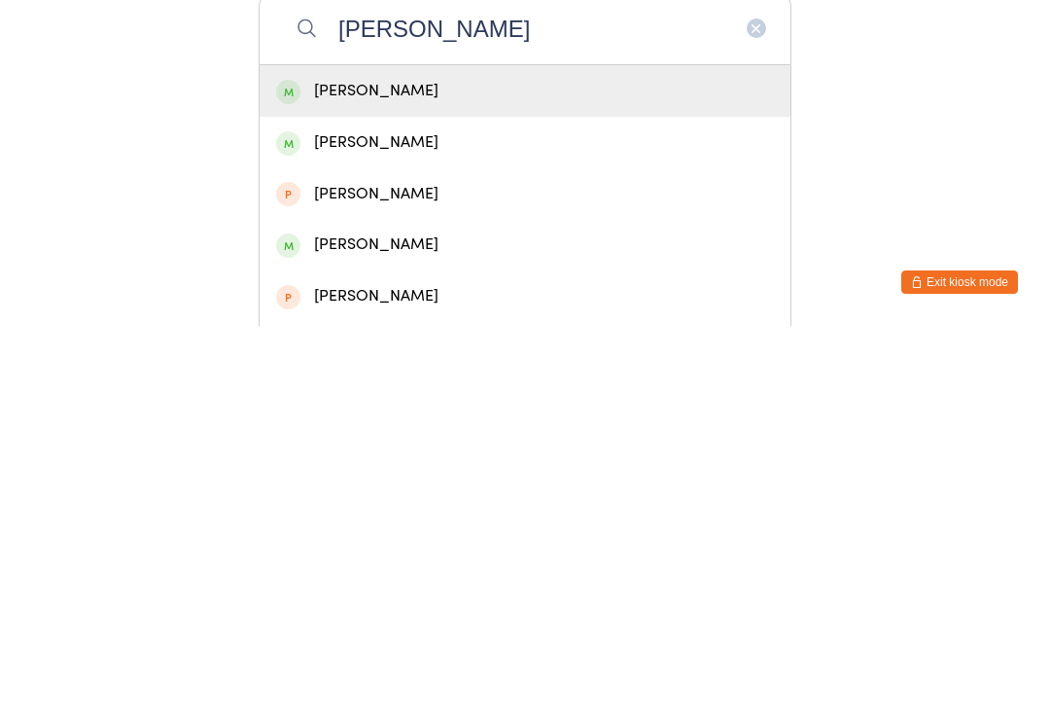
type input "[PERSON_NAME]"
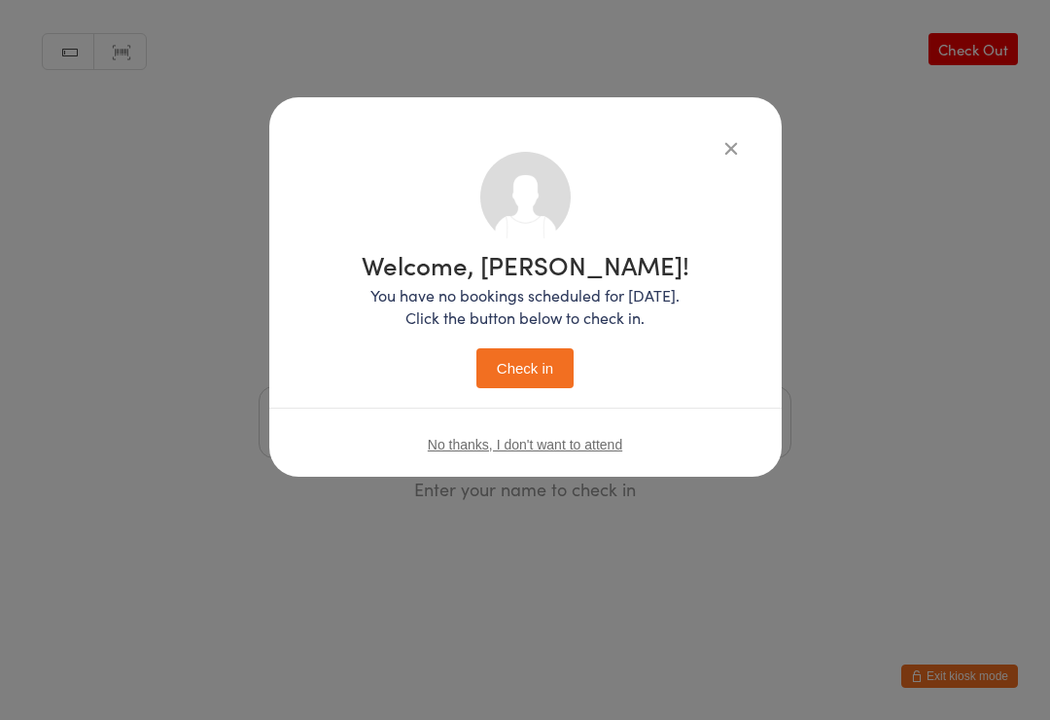
click at [541, 363] on button "Check in" at bounding box center [525, 368] width 97 height 40
